Goal: Transaction & Acquisition: Book appointment/travel/reservation

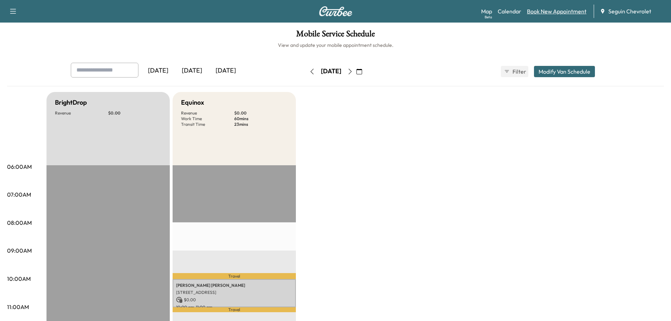
click at [551, 14] on link "Book New Appointment" at bounding box center [556, 11] width 59 height 8
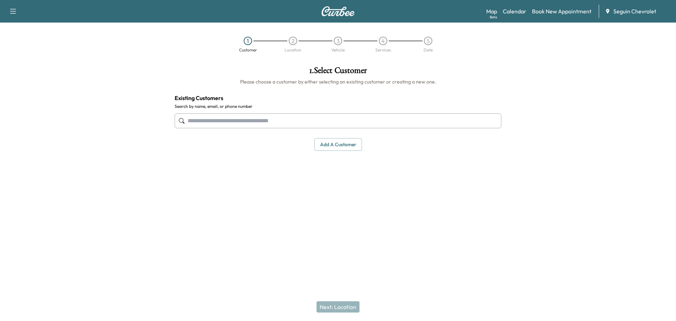
click at [227, 123] on input "text" at bounding box center [338, 120] width 327 height 15
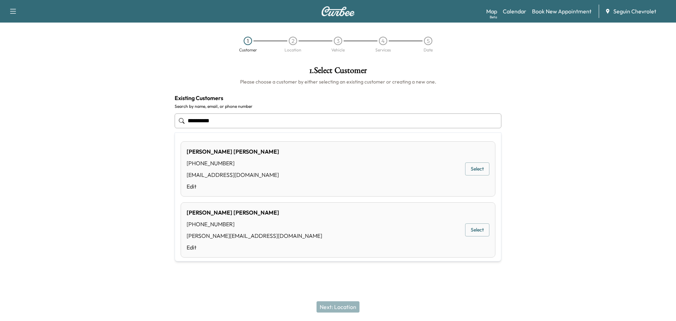
click at [473, 168] on button "Select" at bounding box center [477, 168] width 24 height 13
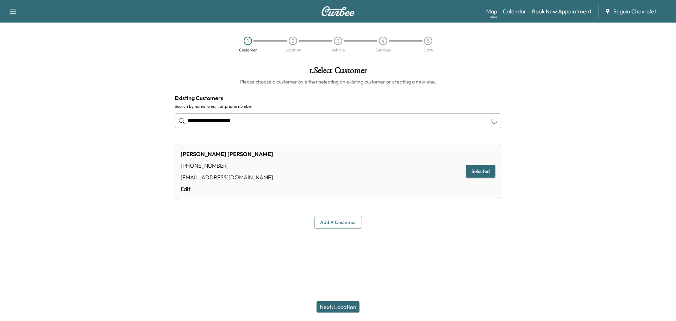
type input "**********"
click at [342, 305] on button "Next: Location" at bounding box center [337, 306] width 43 height 11
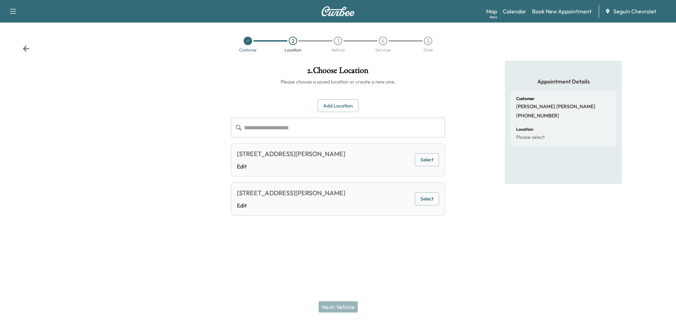
click at [430, 157] on button "Select" at bounding box center [427, 159] width 24 height 13
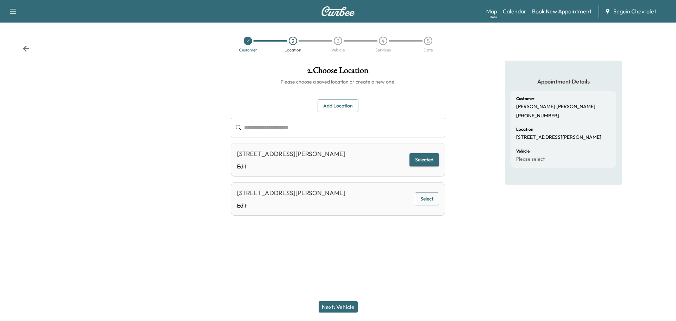
click at [344, 306] on button "Next: Vehicle" at bounding box center [338, 306] width 39 height 11
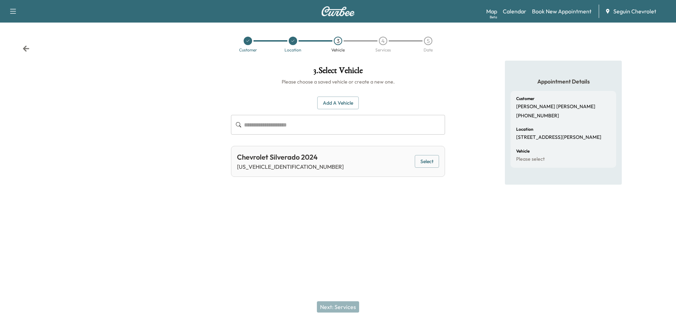
click at [427, 157] on button "Select" at bounding box center [427, 161] width 24 height 13
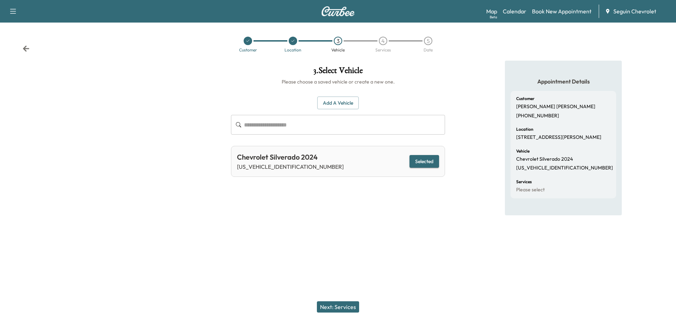
click at [335, 301] on button "Next: Services" at bounding box center [338, 306] width 42 height 11
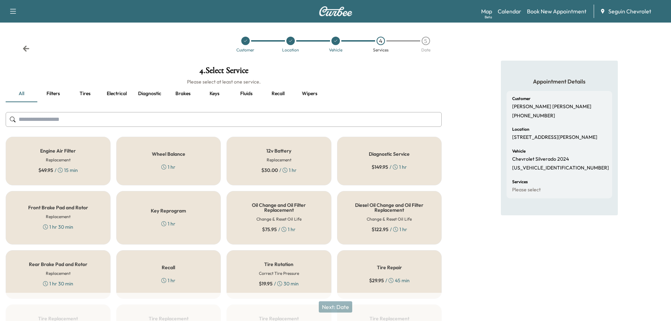
click at [186, 281] on div "Recall 1 hr" at bounding box center [168, 274] width 105 height 49
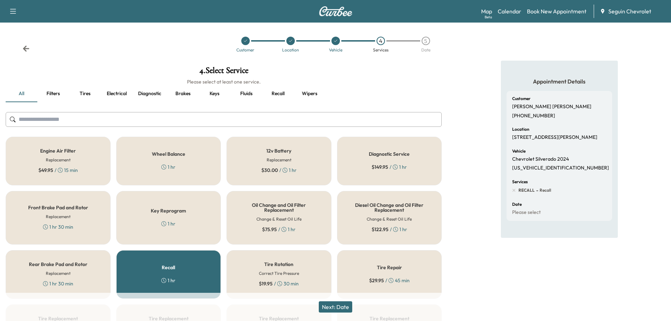
click at [345, 306] on button "Next: Date" at bounding box center [335, 306] width 33 height 11
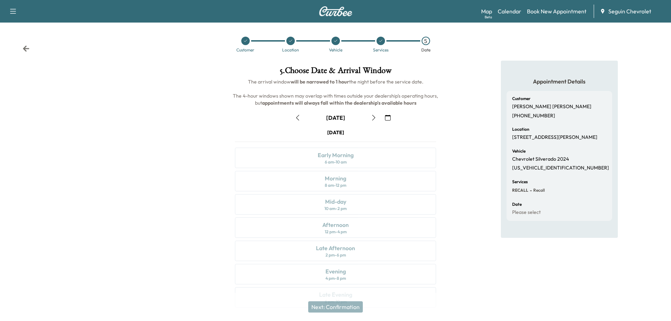
click at [387, 119] on icon "button" at bounding box center [388, 118] width 6 height 6
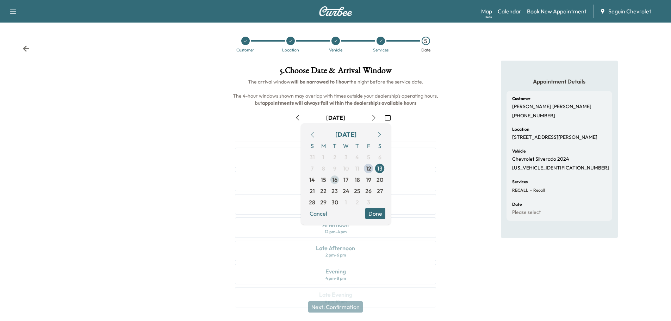
click at [336, 180] on span "16" at bounding box center [334, 179] width 5 height 8
click at [375, 212] on button "Done" at bounding box center [375, 213] width 20 height 11
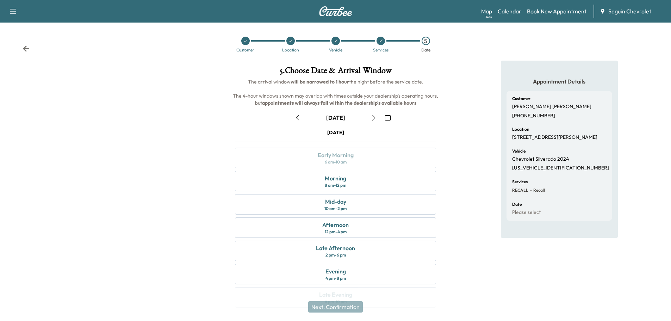
scroll to position [18, 0]
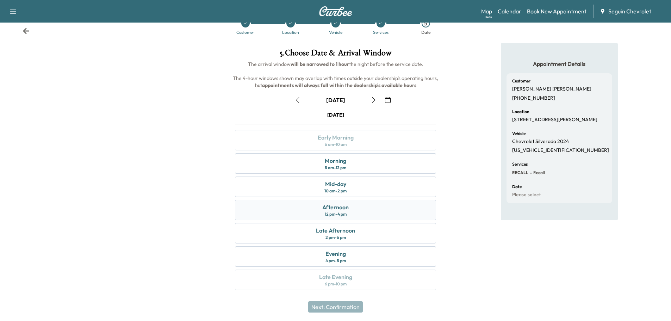
click at [334, 211] on div "12 pm - 4 pm" at bounding box center [336, 214] width 22 height 6
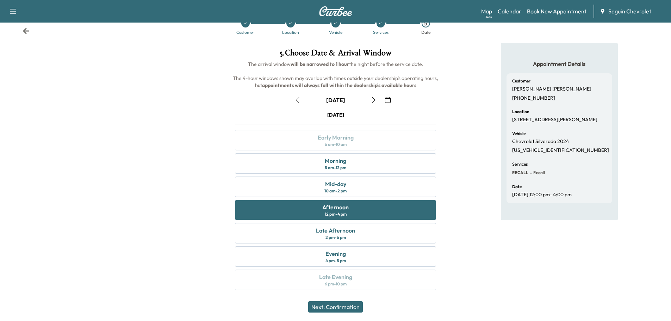
click at [352, 305] on button "Next: Confirmation" at bounding box center [335, 306] width 55 height 11
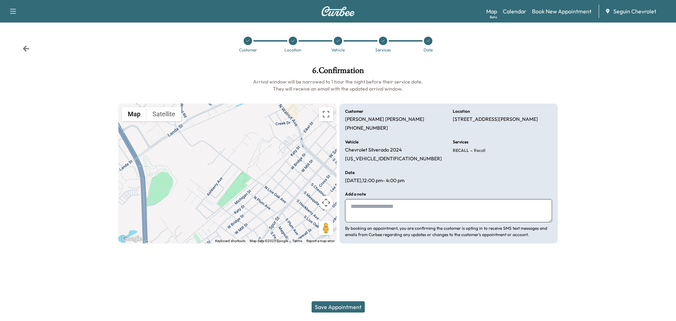
click at [380, 207] on textarea at bounding box center [448, 210] width 207 height 23
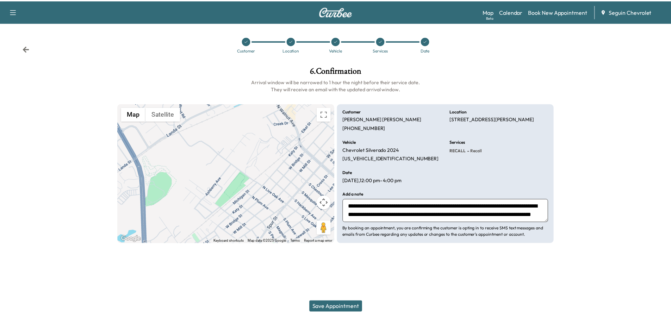
scroll to position [14, 0]
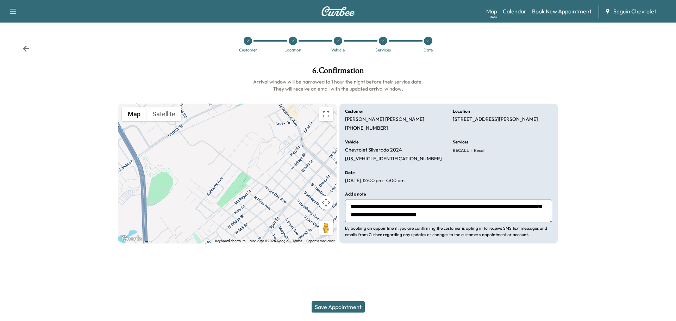
type textarea "**********"
click at [343, 306] on button "Save Appointment" at bounding box center [338, 306] width 53 height 11
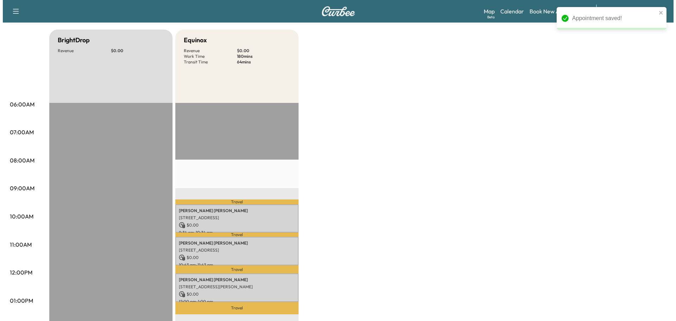
scroll to position [70, 0]
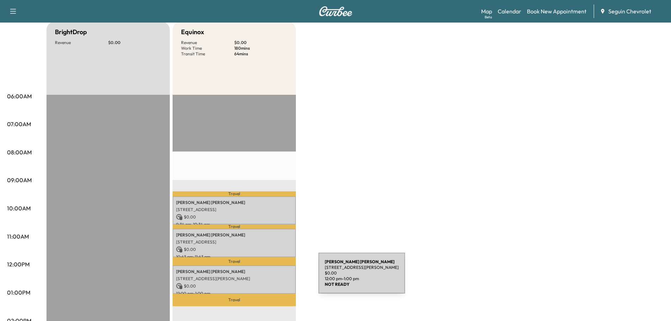
click at [265, 277] on p "[STREET_ADDRESS][PERSON_NAME]" at bounding box center [234, 279] width 116 height 6
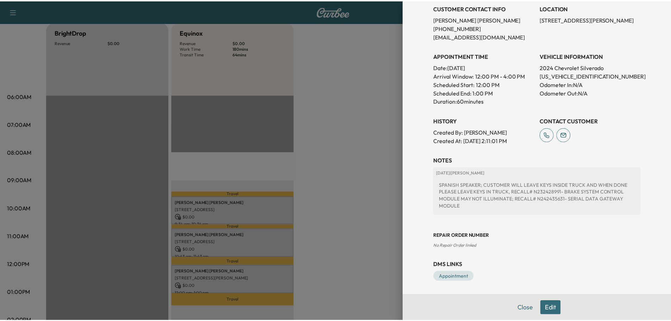
scroll to position [150, 0]
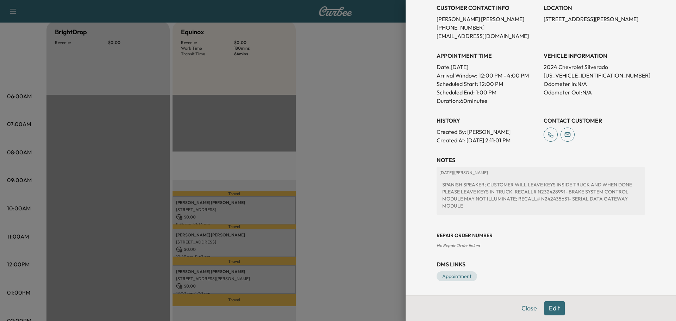
drag, startPoint x: 351, startPoint y: 72, endPoint x: 346, endPoint y: 65, distance: 8.7
click at [351, 72] on div at bounding box center [338, 160] width 676 height 321
